Goal: Participate in discussion

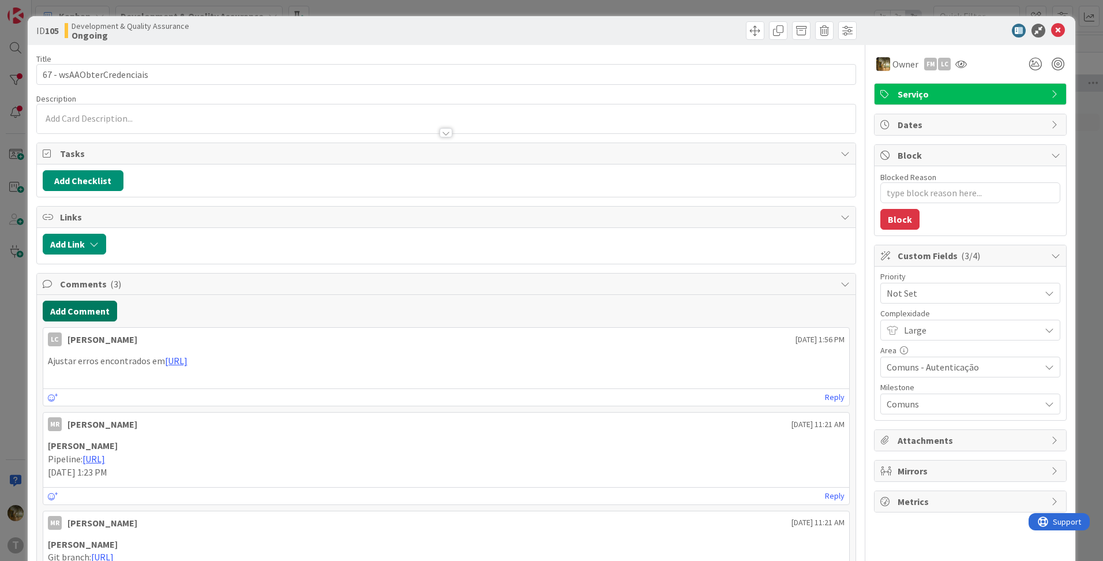
click at [69, 315] on button "Add Comment" at bounding box center [80, 311] width 74 height 21
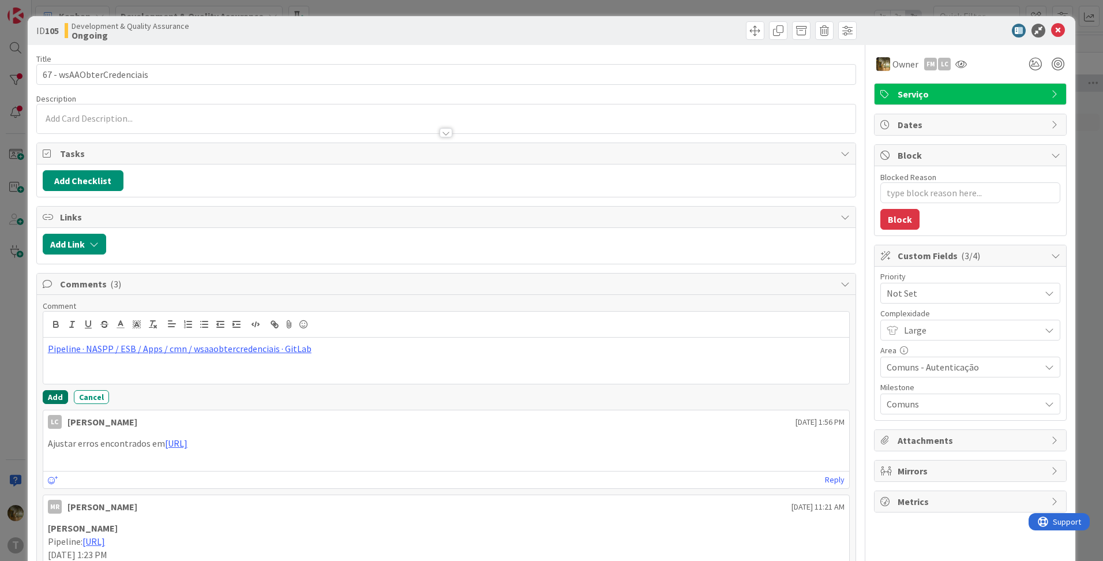
click at [52, 399] on button "Add" at bounding box center [55, 397] width 25 height 14
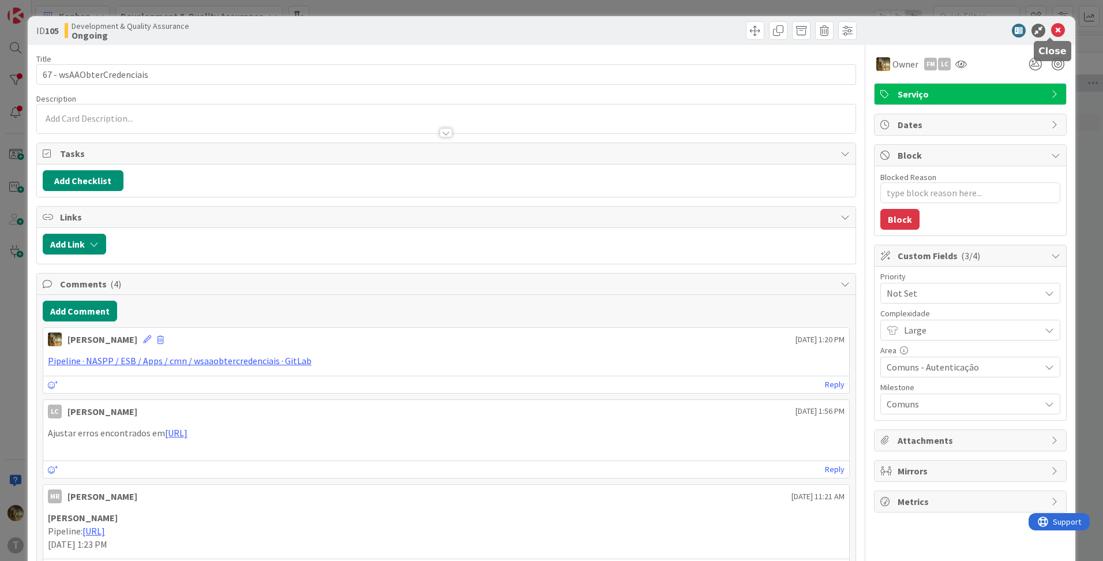
click at [1051, 29] on icon at bounding box center [1058, 31] width 14 height 14
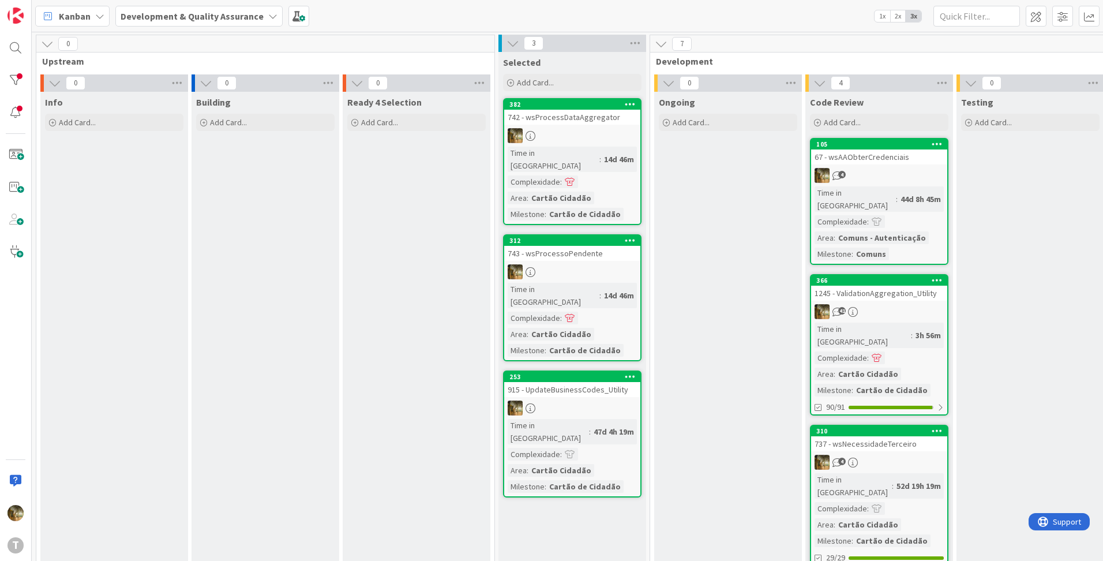
click at [600, 400] on div at bounding box center [572, 407] width 136 height 15
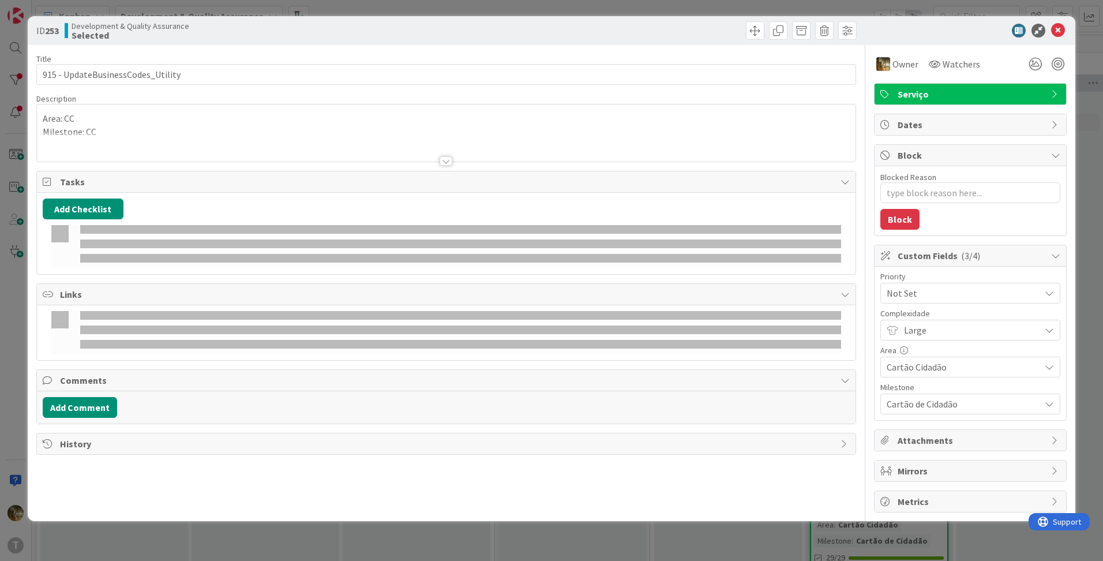
type textarea "x"
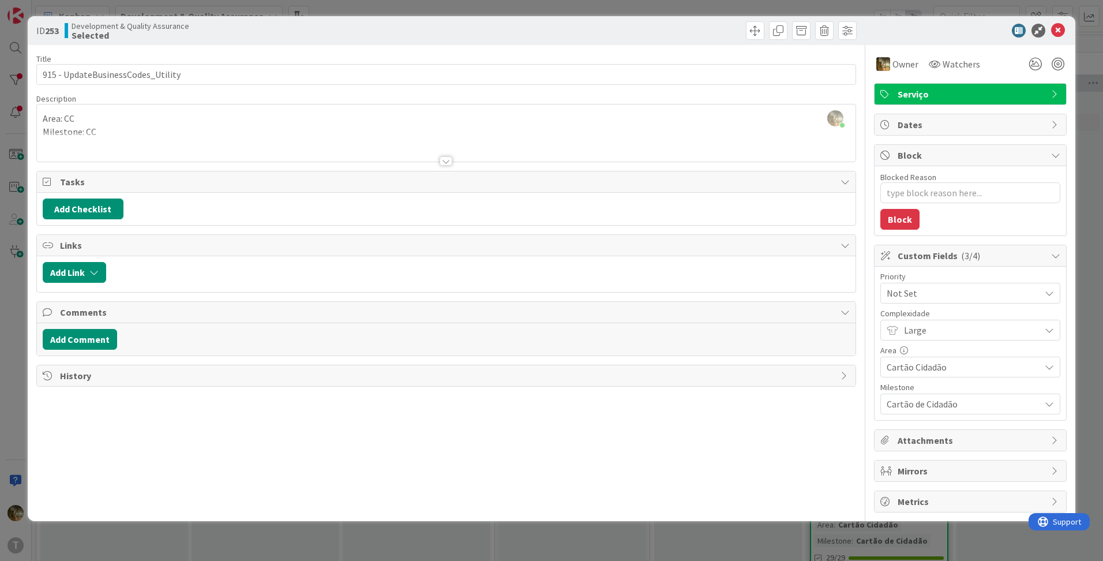
click at [446, 158] on div at bounding box center [446, 160] width 13 height 9
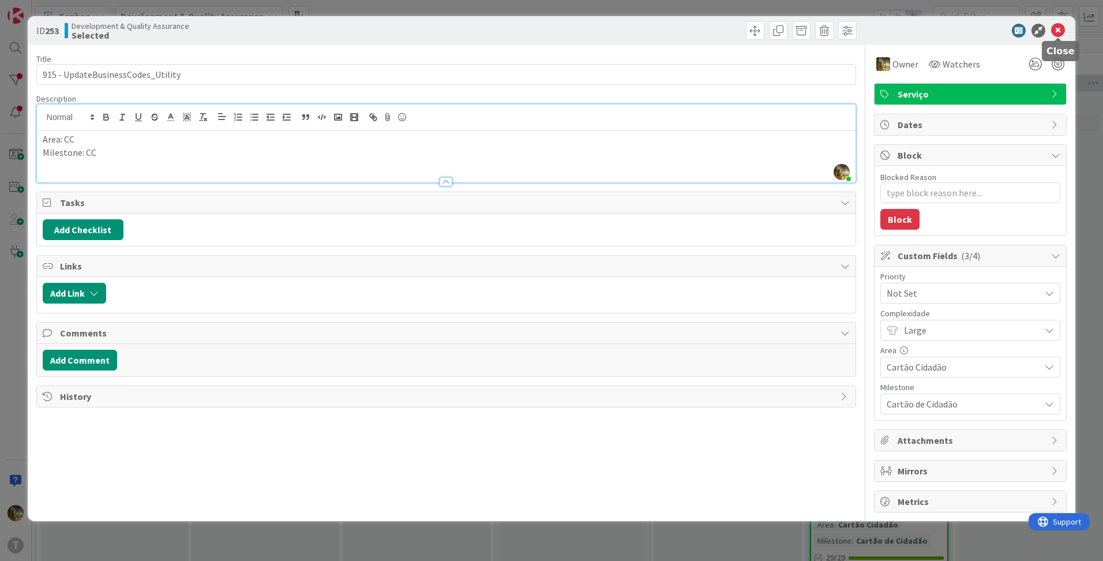
click at [1056, 32] on icon at bounding box center [1058, 31] width 14 height 14
